Goal: Information Seeking & Learning: Check status

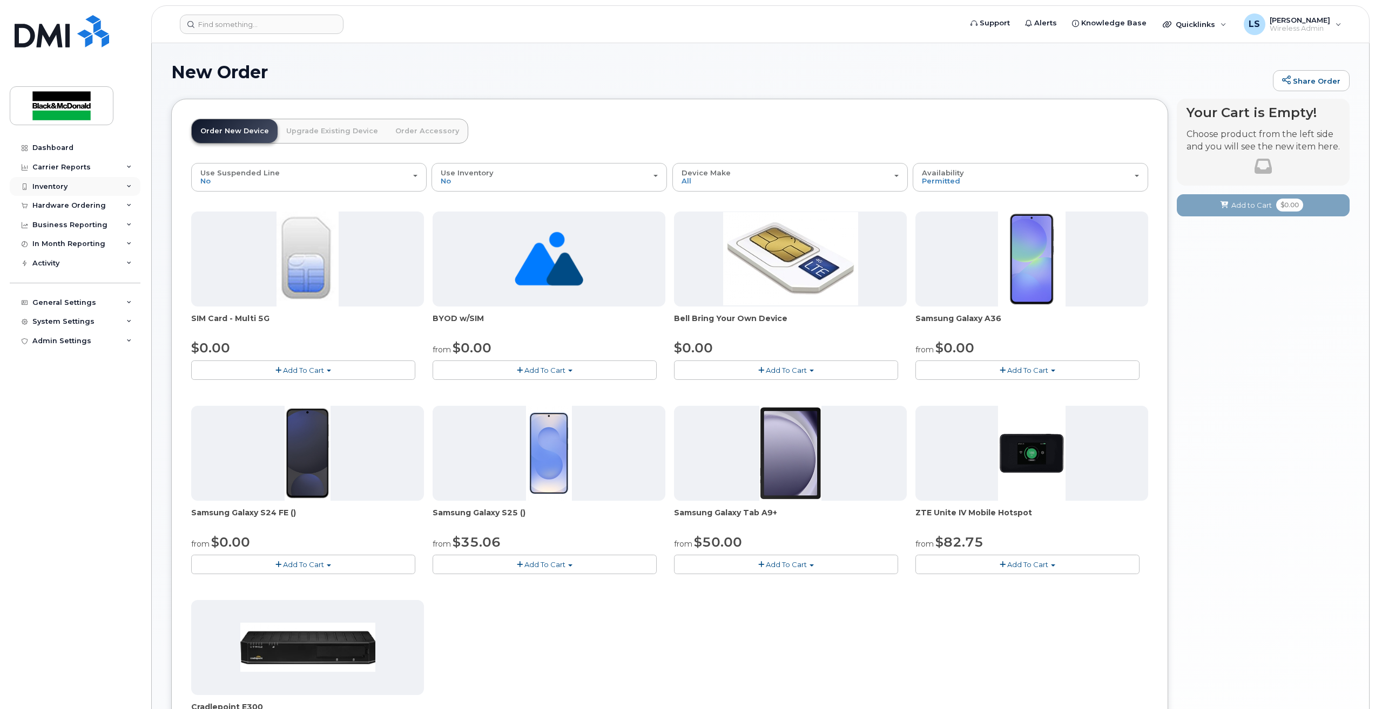
click at [54, 183] on div "Inventory" at bounding box center [49, 187] width 35 height 9
click at [65, 187] on div "Inventory" at bounding box center [49, 187] width 35 height 9
click at [38, 263] on div "Activity" at bounding box center [45, 263] width 27 height 9
click at [52, 302] on div "Activity Log" at bounding box center [58, 304] width 43 height 10
click at [63, 175] on div "Carrier Reports" at bounding box center [75, 167] width 131 height 19
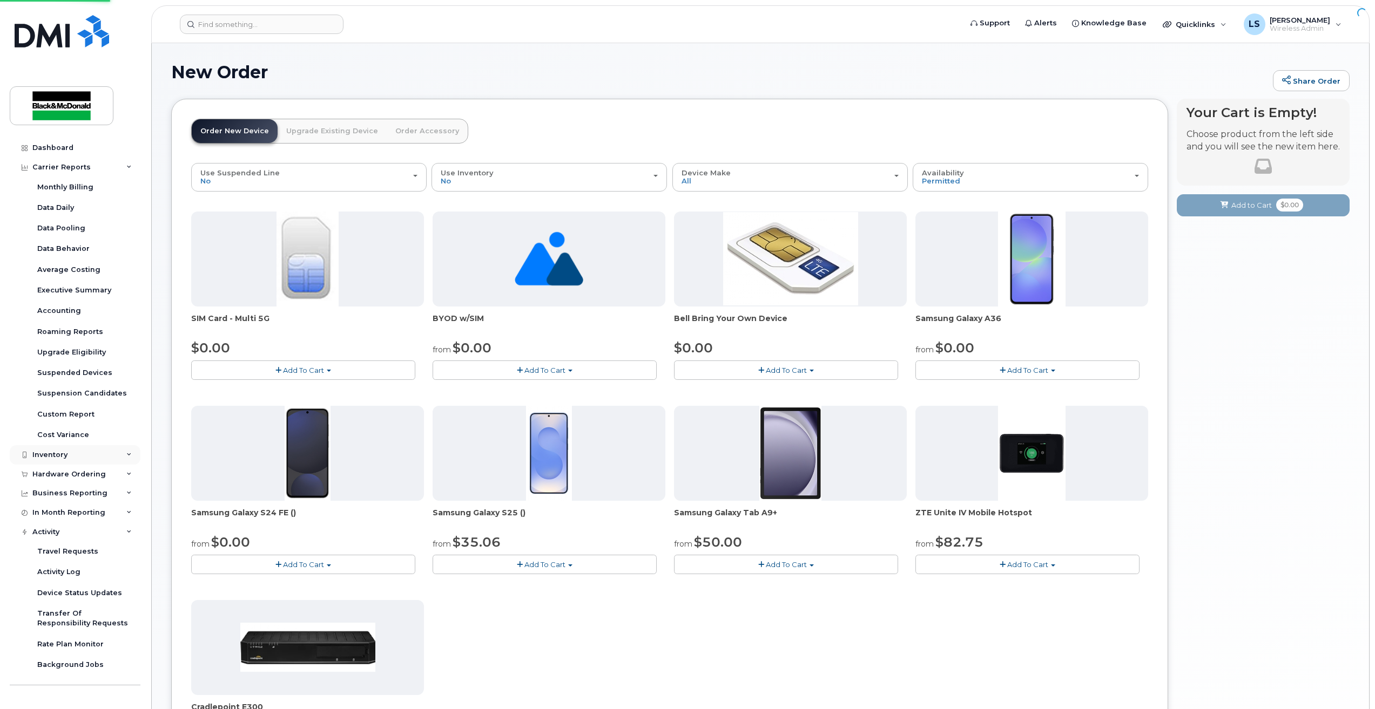
click at [52, 185] on div "Dashboard Carrier Reports Monthly Billing Data Daily Data Pooling Data Behavior…" at bounding box center [76, 415] width 133 height 555
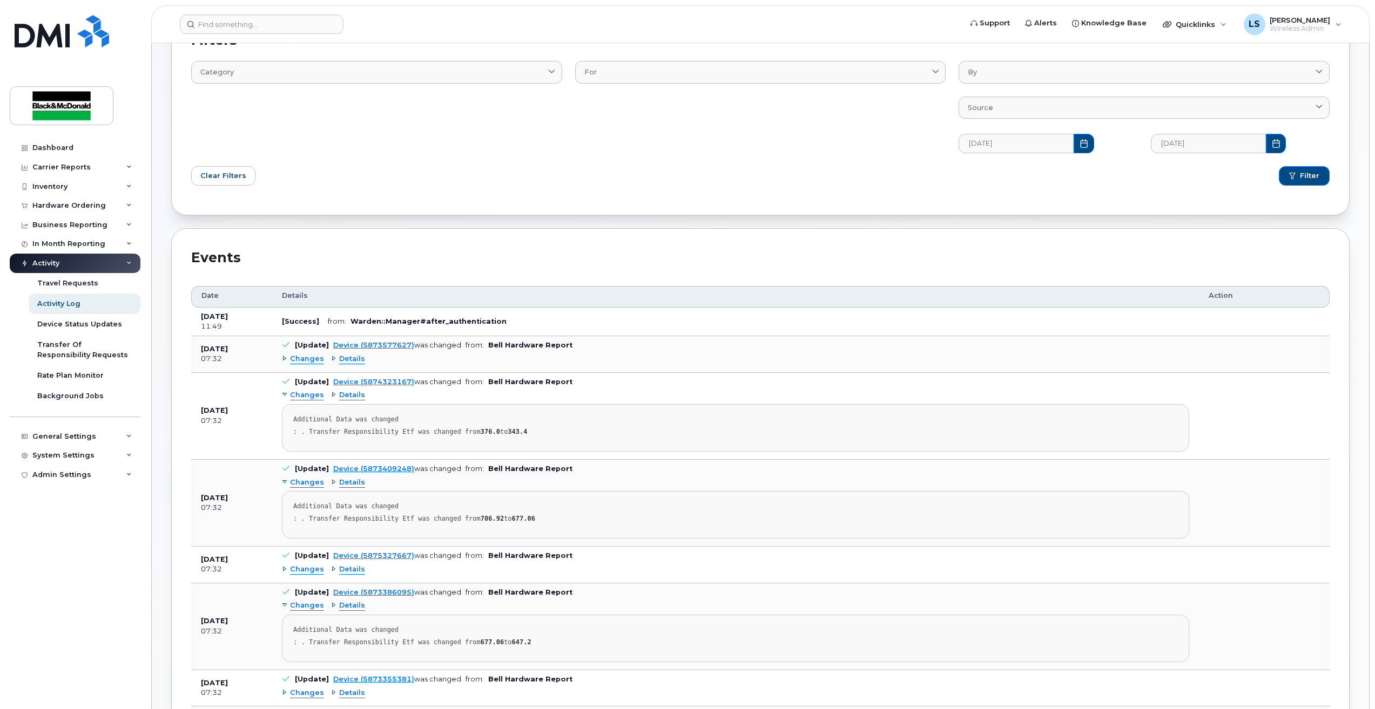
scroll to position [216, 0]
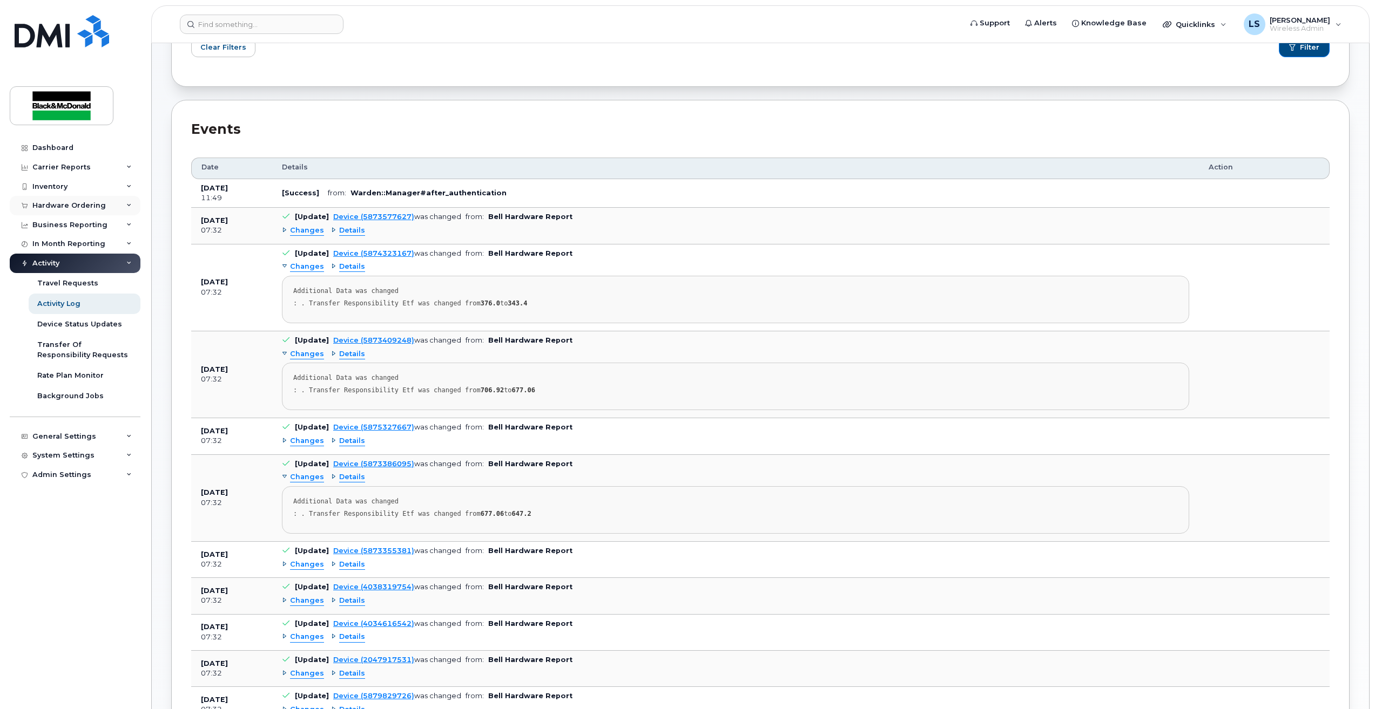
click at [64, 202] on div "Hardware Ordering" at bounding box center [68, 205] width 73 height 9
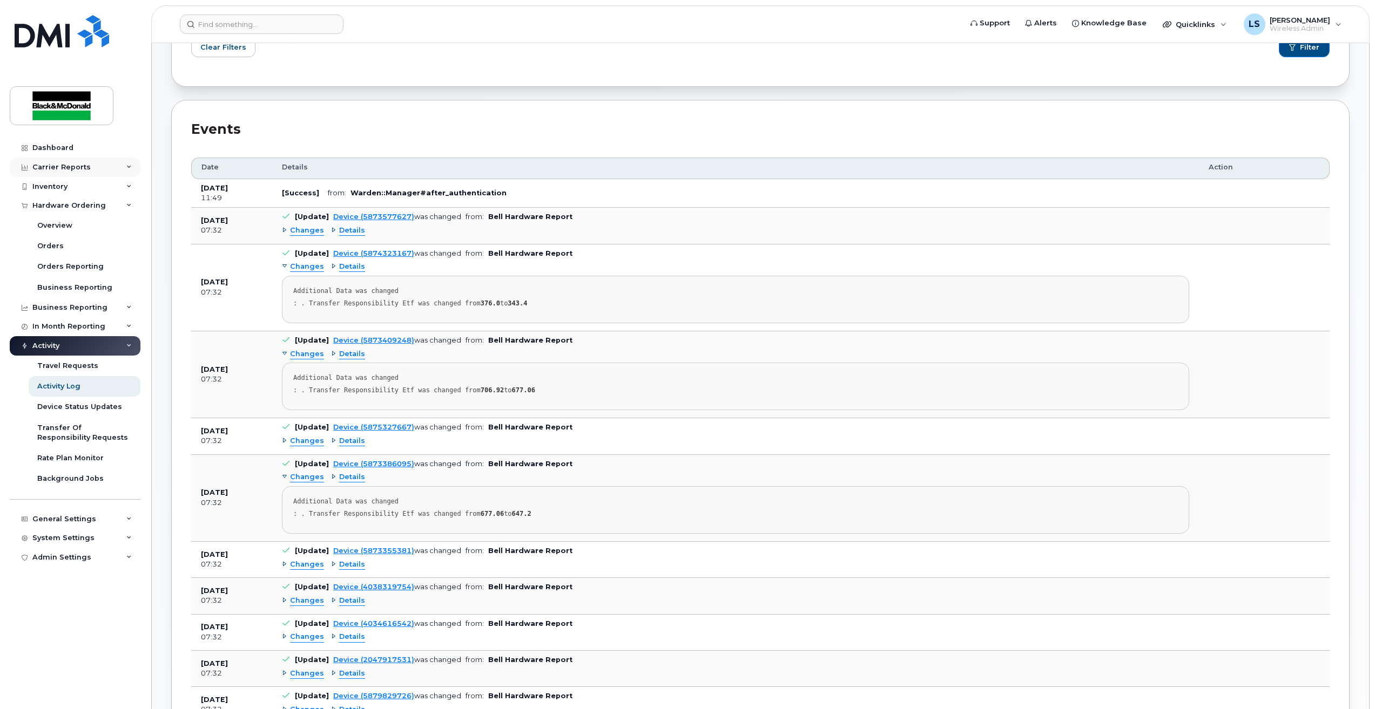
click at [52, 174] on div "Carrier Reports" at bounding box center [75, 167] width 131 height 19
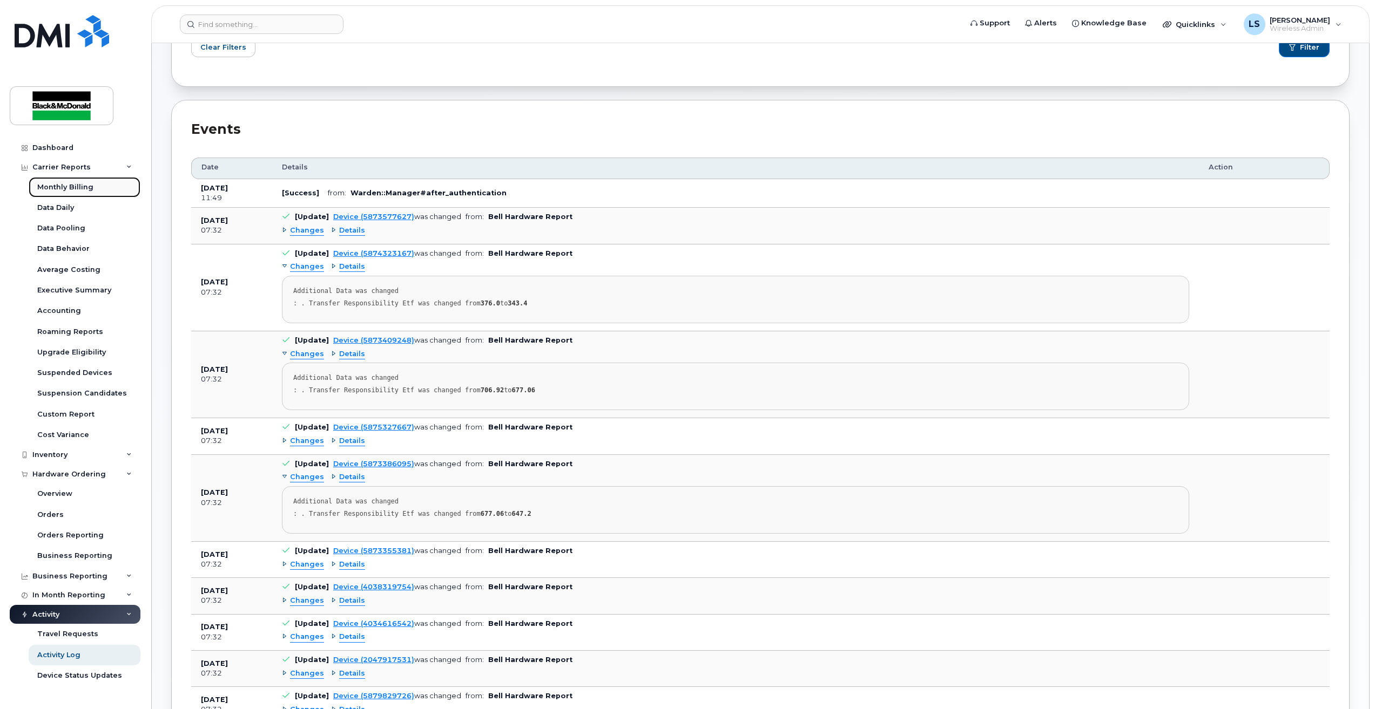
click at [52, 185] on div "Monthly Billing" at bounding box center [65, 188] width 56 height 10
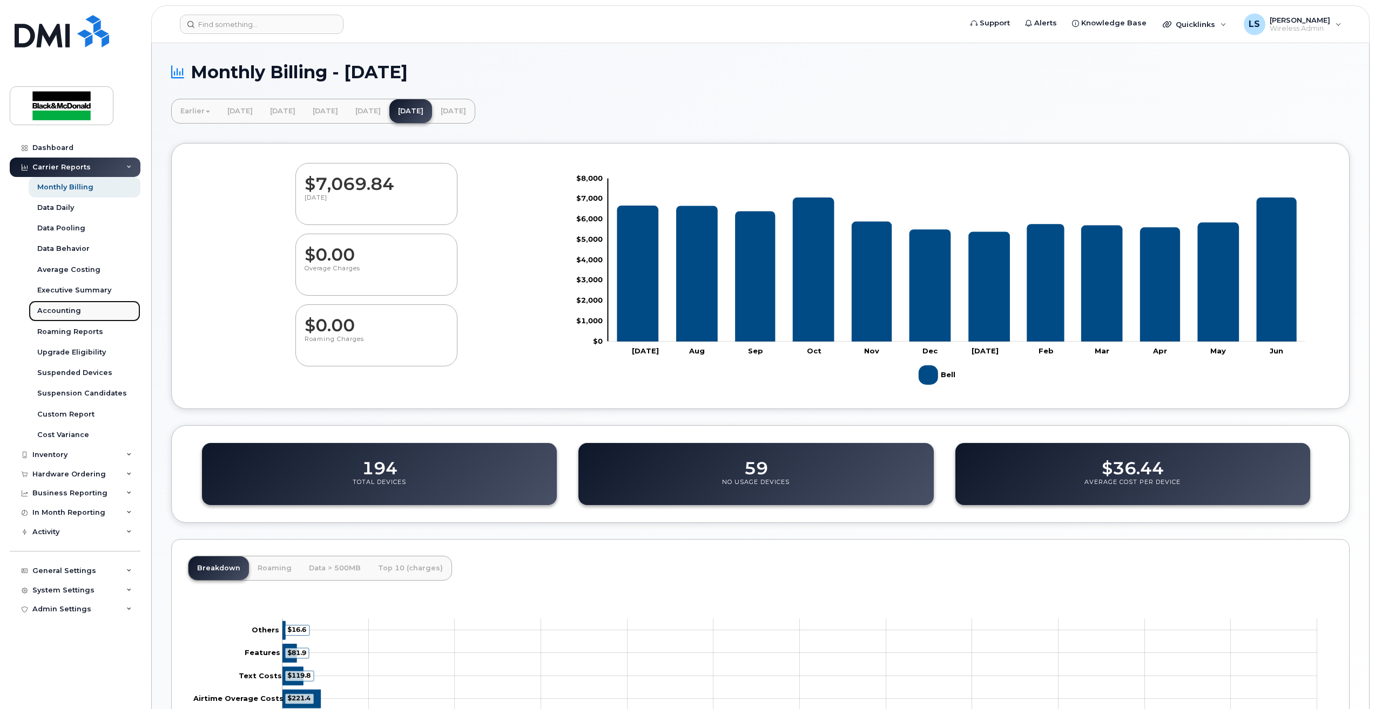
click at [66, 314] on div "Accounting" at bounding box center [59, 311] width 44 height 10
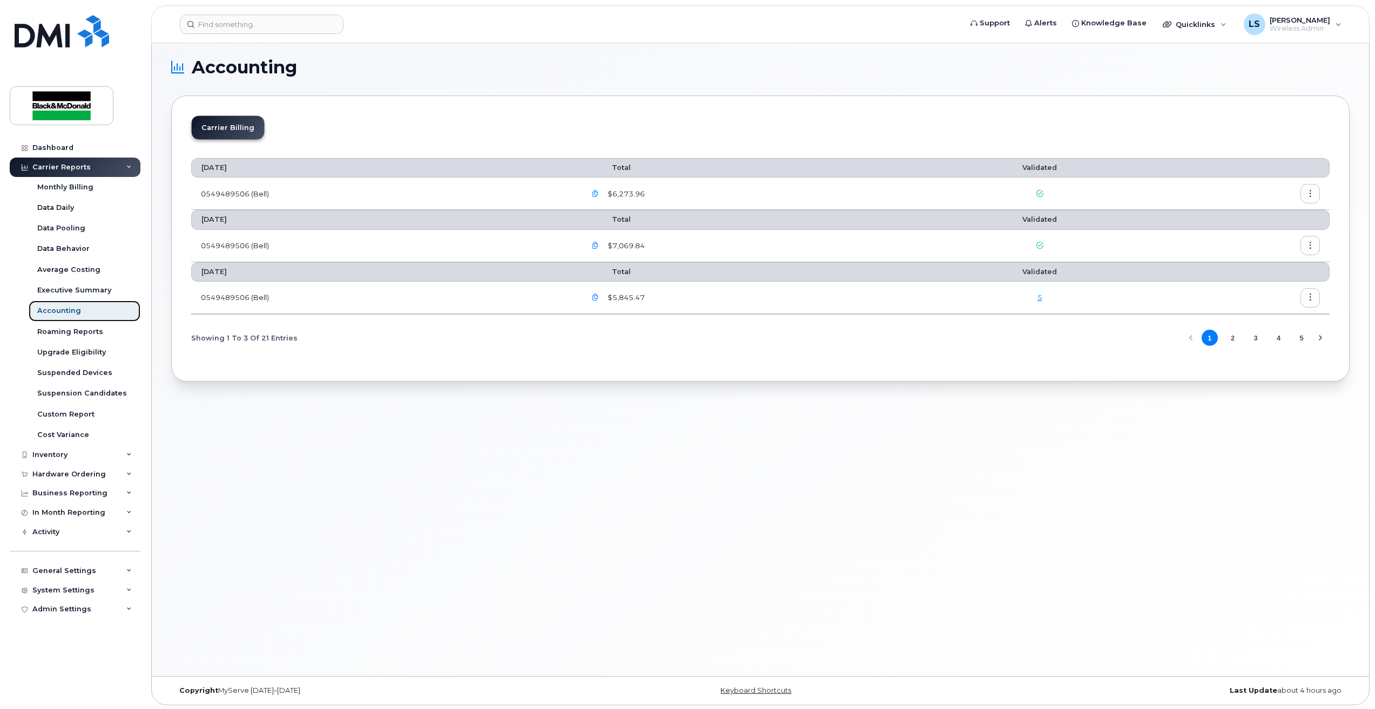
scroll to position [5, 0]
click at [67, 149] on div "Dashboard" at bounding box center [52, 148] width 41 height 9
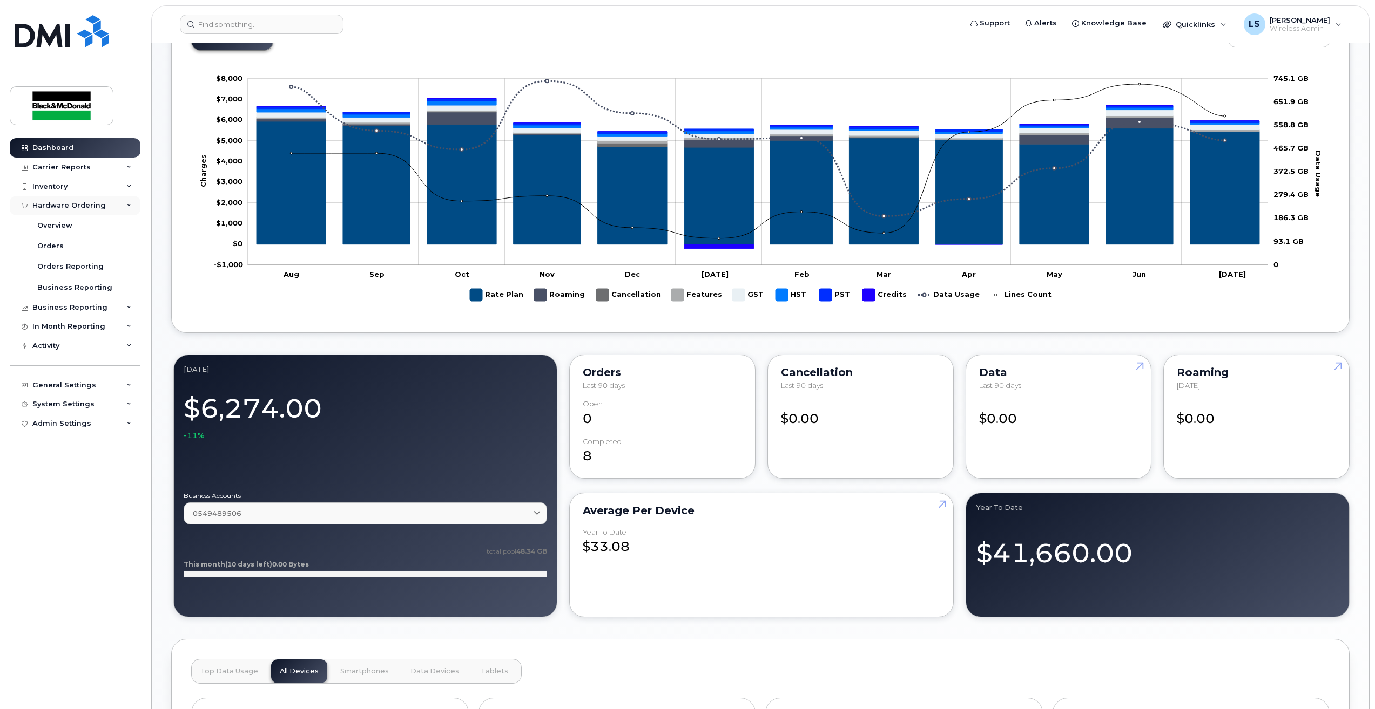
scroll to position [318, 0]
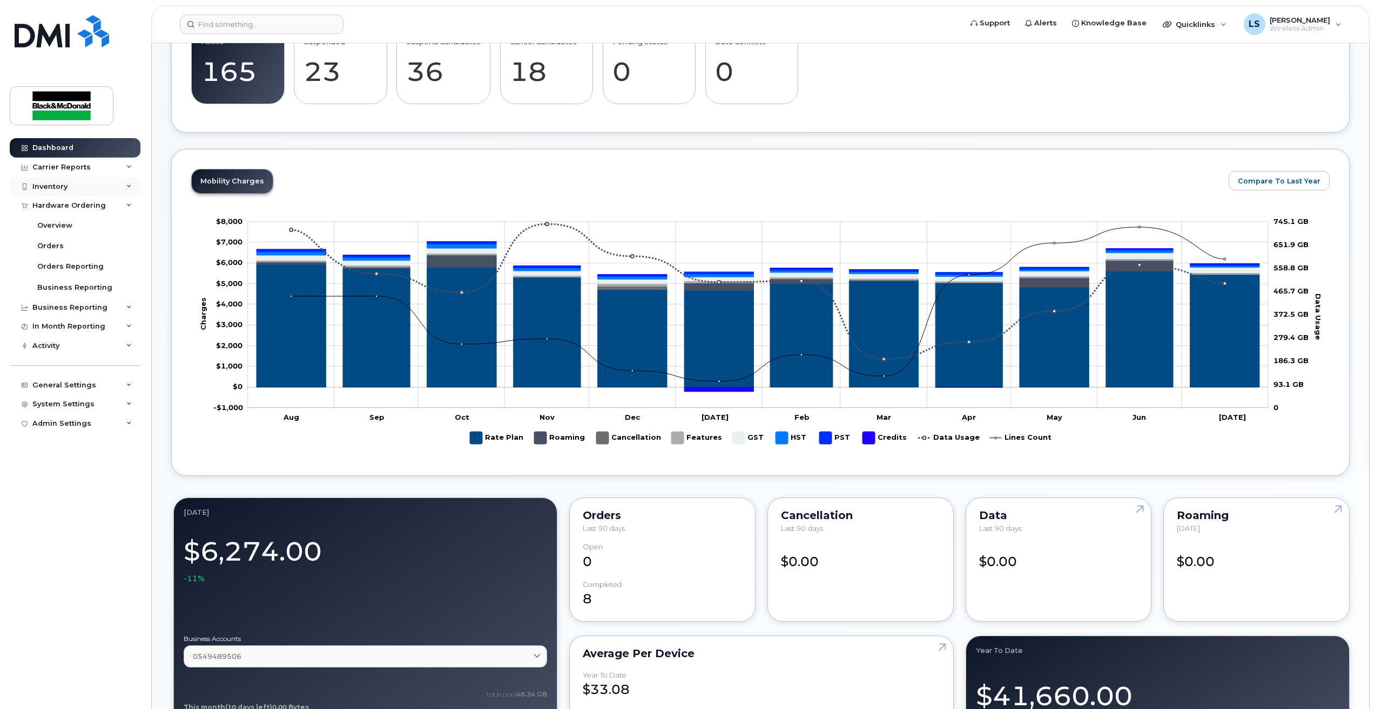
click at [48, 178] on div "Inventory" at bounding box center [75, 186] width 131 height 19
click at [58, 204] on div "Mobility Devices" at bounding box center [67, 206] width 61 height 10
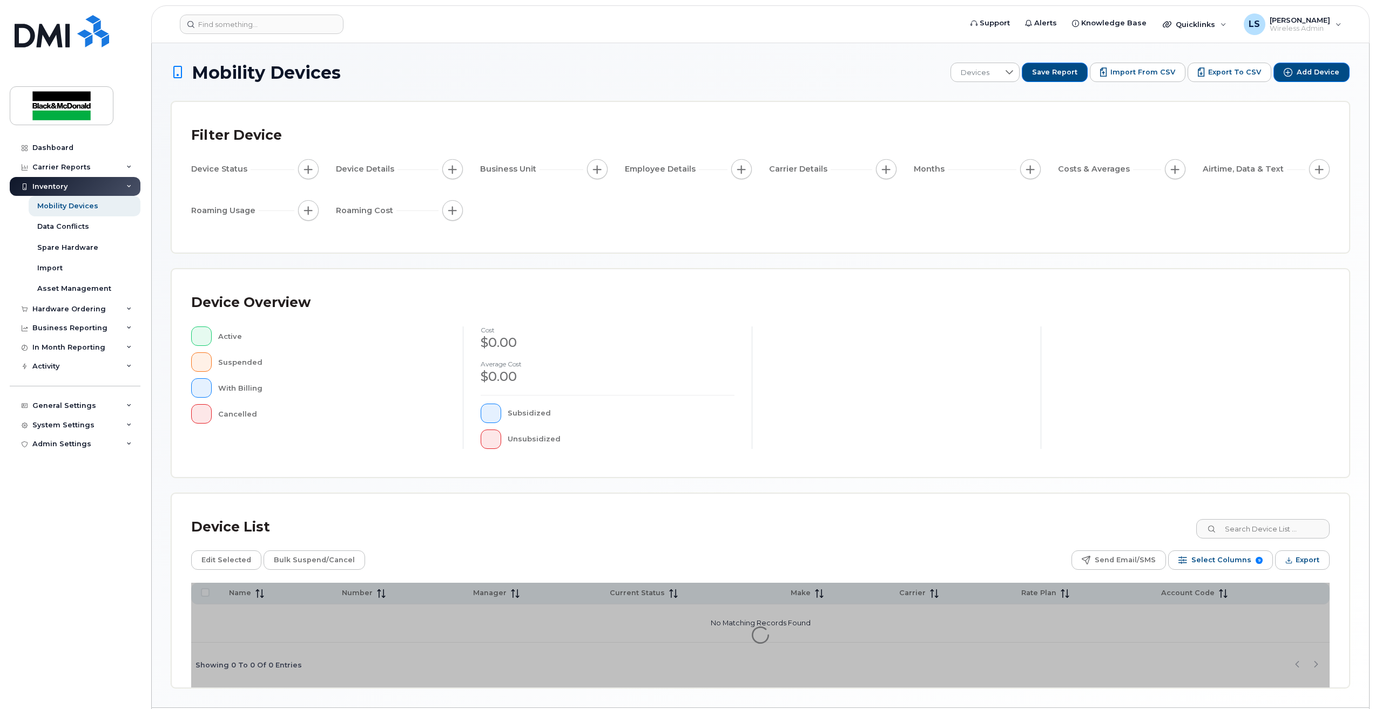
click at [643, 166] on span "Employee Details" at bounding box center [662, 169] width 74 height 11
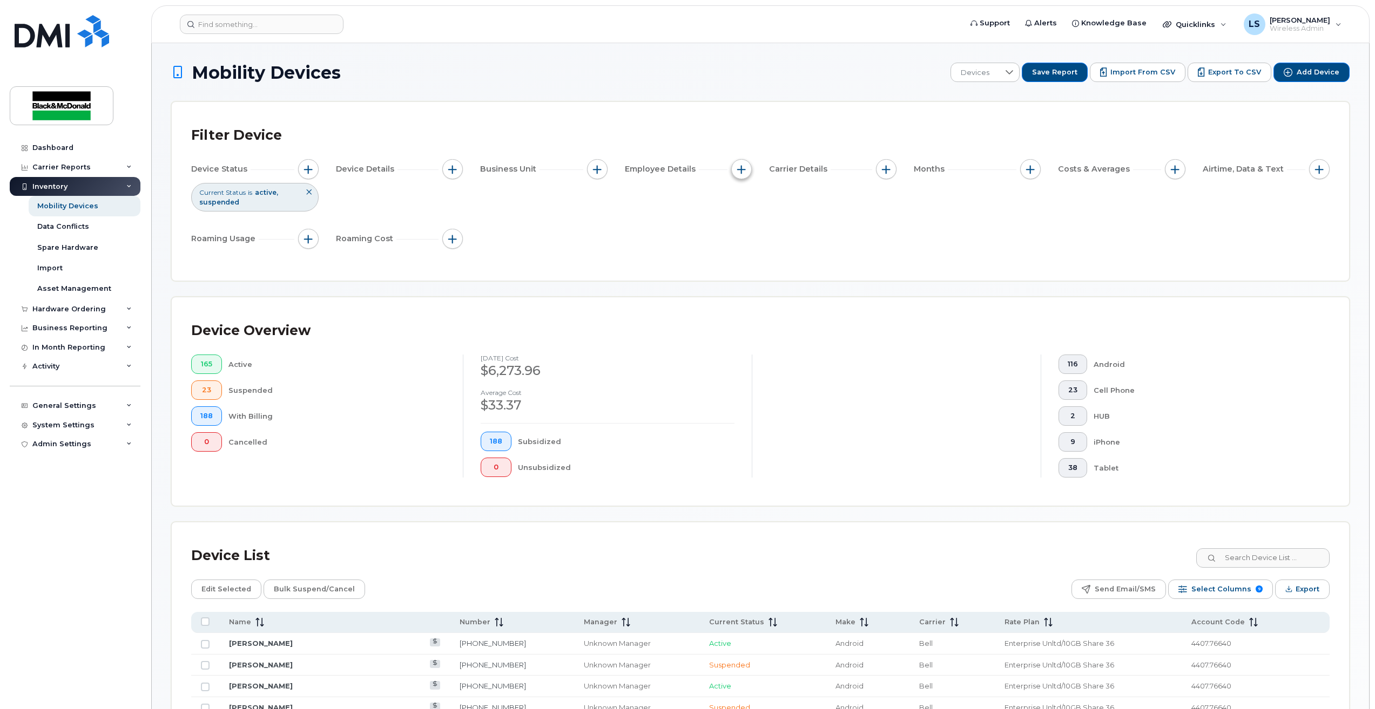
click at [742, 171] on span "button" at bounding box center [741, 169] width 9 height 9
click at [602, 168] on button "button" at bounding box center [597, 169] width 21 height 21
click at [511, 167] on span "Business Unit" at bounding box center [509, 169] width 59 height 11
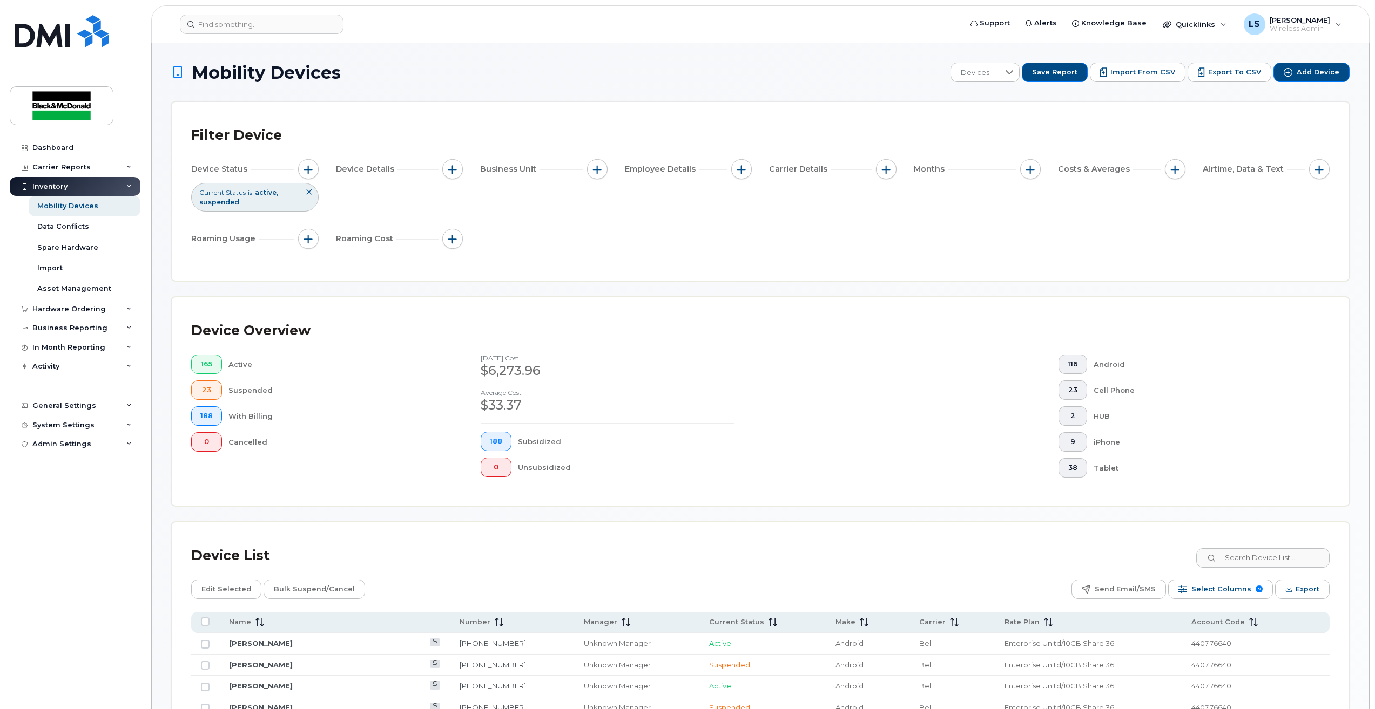
click at [579, 166] on div "Business Unit" at bounding box center [543, 169] width 127 height 21
click at [596, 167] on span "button" at bounding box center [597, 169] width 9 height 9
click at [608, 218] on div "Account Code" at bounding box center [636, 219] width 80 height 10
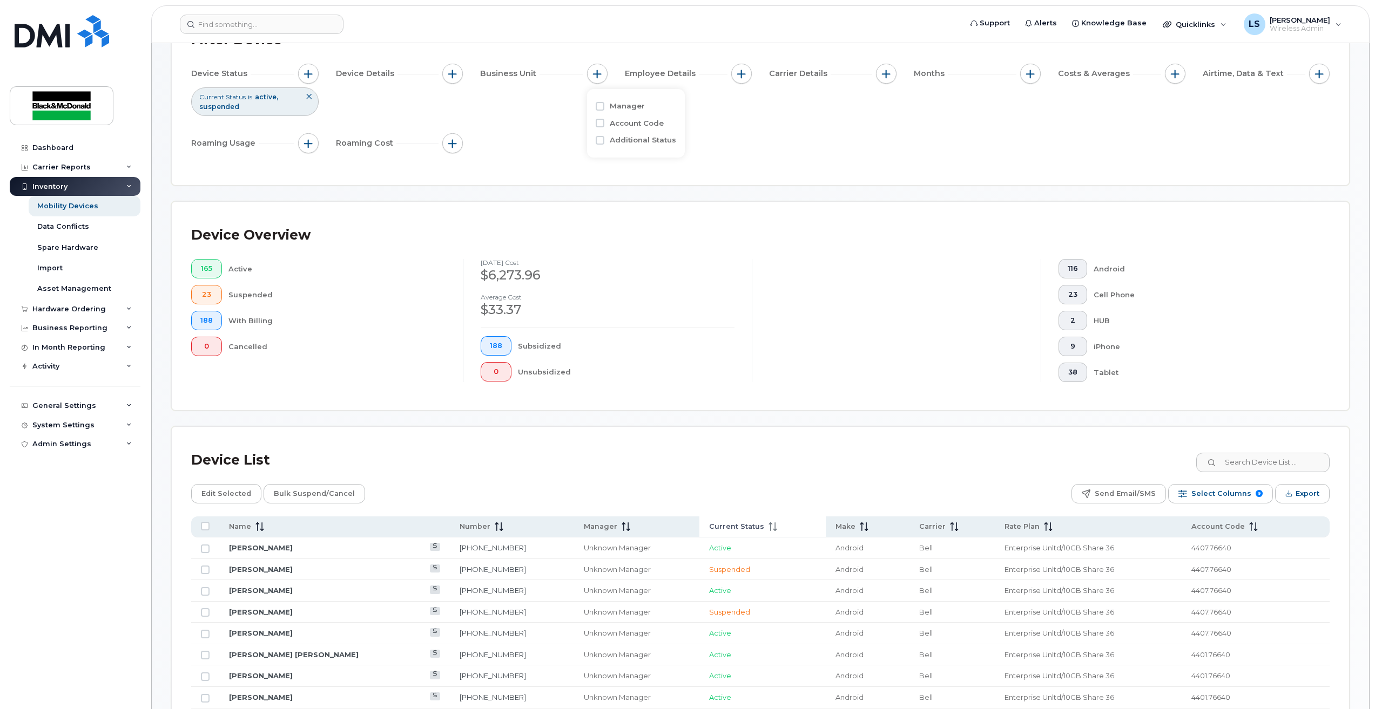
scroll to position [216, 0]
